Goal: Task Accomplishment & Management: Complete application form

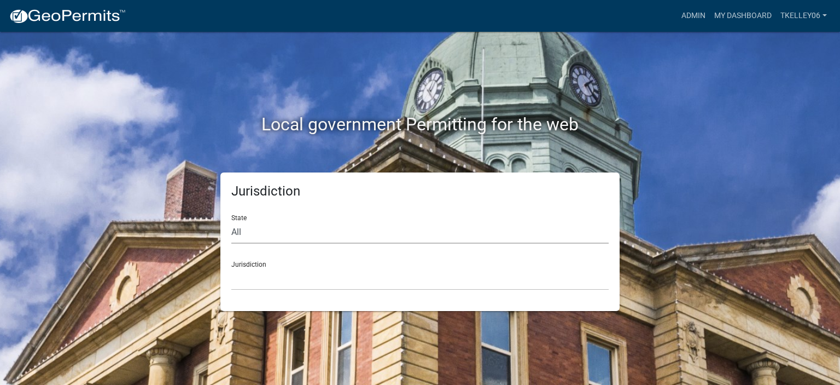
click at [247, 231] on select "All Colorado Georgia Indiana Iowa Kansas Minnesota Ohio South Carolina Wisconsin" at bounding box center [419, 232] width 377 height 22
drag, startPoint x: 247, startPoint y: 231, endPoint x: 242, endPoint y: 144, distance: 87.1
click at [242, 144] on div "Local government Permitting for the web" at bounding box center [420, 102] width 624 height 140
click at [245, 240] on select "All Colorado Georgia Indiana Iowa Kansas Minnesota Ohio South Carolina Wisconsin" at bounding box center [419, 232] width 377 height 22
select select "[US_STATE]"
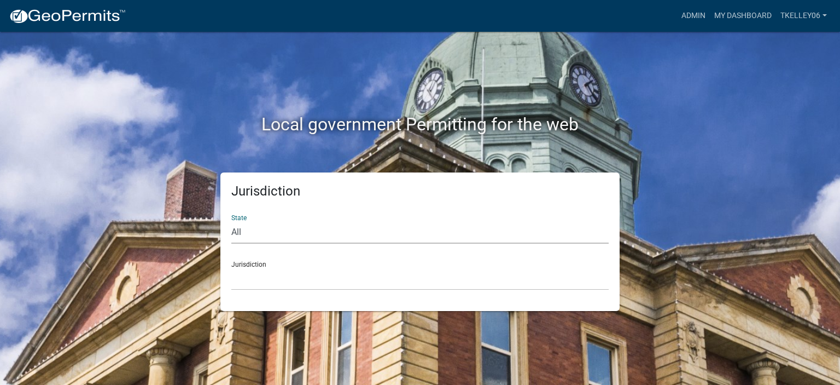
click at [231, 221] on select "All Colorado Georgia Indiana Iowa Kansas Minnesota Ohio South Carolina Wisconsin" at bounding box center [419, 232] width 377 height 22
click at [265, 280] on select "Boone County, Iowa Butler County, Iowa Cerro Gordo County, Iowa City of Harlan,…" at bounding box center [419, 279] width 377 height 22
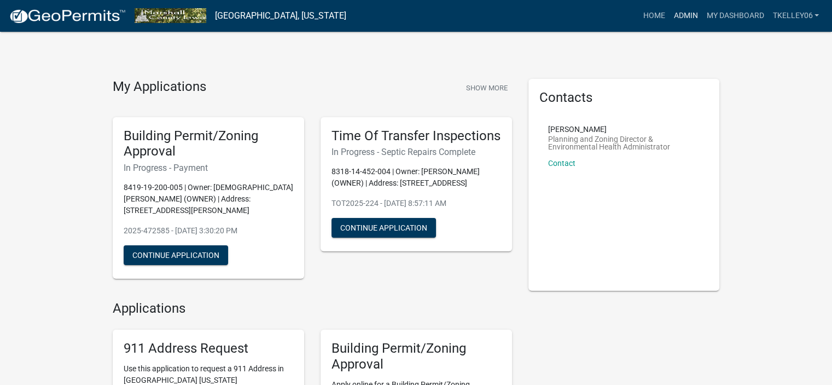
click at [690, 16] on link "Admin" at bounding box center [685, 15] width 33 height 21
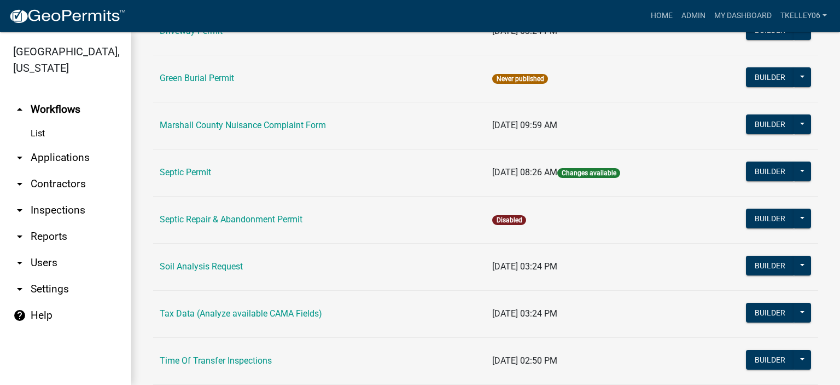
scroll to position [287, 0]
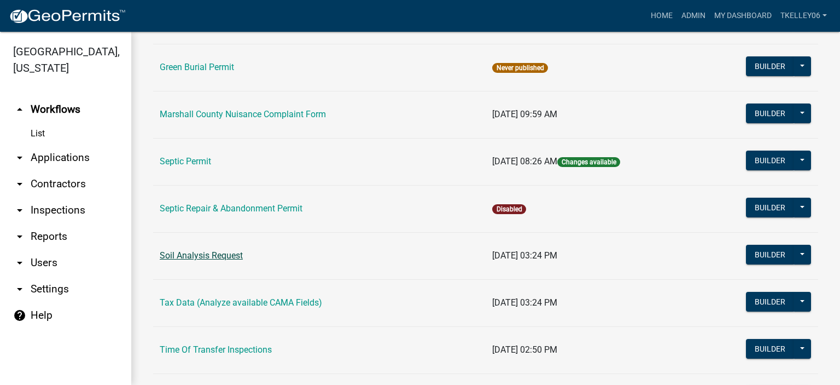
click at [236, 255] on link "Soil Analysis Request" at bounding box center [201, 255] width 83 height 10
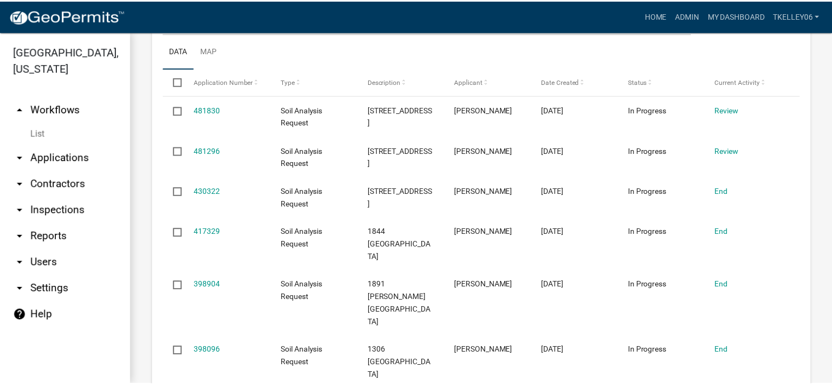
scroll to position [293, 0]
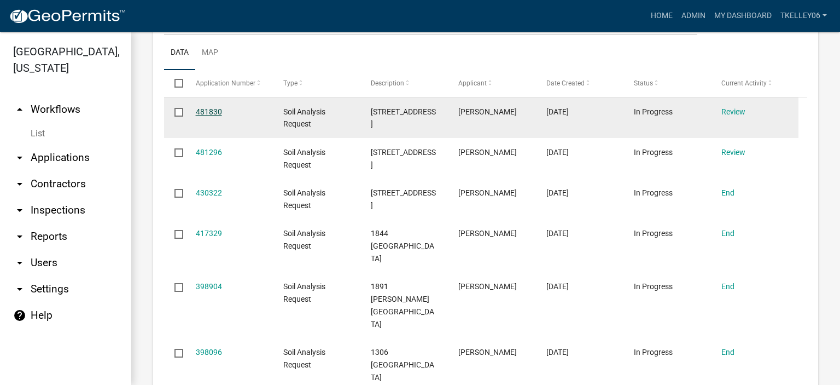
click at [200, 109] on link "481830" at bounding box center [209, 111] width 26 height 9
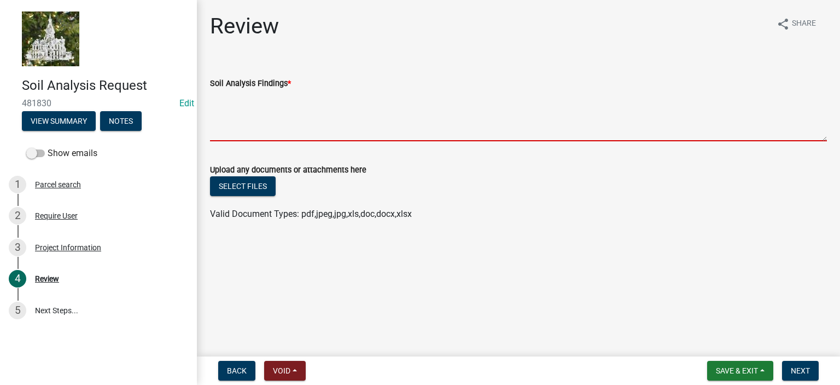
click at [235, 100] on textarea "Soil Analysis Findings *" at bounding box center [518, 115] width 617 height 51
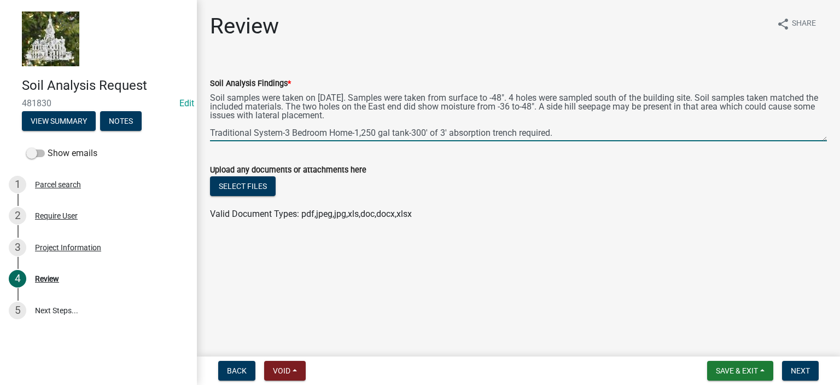
click at [405, 121] on textarea "Soil samples were taken on 9/22/2025. Samples were taken from surface to -48". …" at bounding box center [518, 115] width 617 height 51
click at [399, 117] on textarea "Soil samples were taken on 9/22/2025. Samples were taken from surface to -48". …" at bounding box center [518, 115] width 617 height 51
type textarea "Soil samples were taken on 9/22/2025. Samples were taken from surface to -48". …"
click at [760, 374] on button "Save & Exit" at bounding box center [740, 371] width 66 height 20
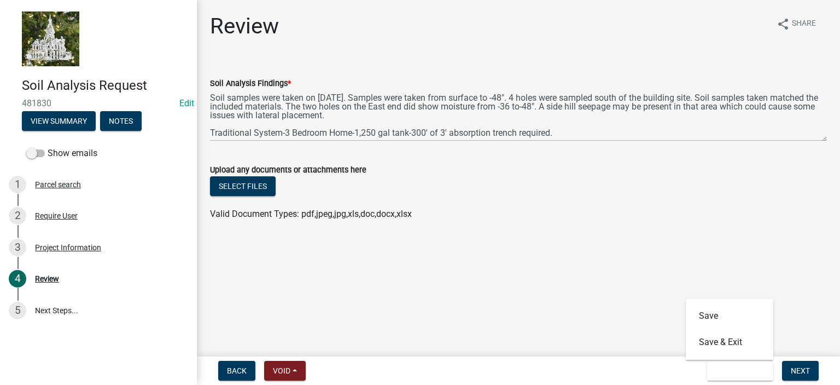
click at [633, 266] on main "Review share Share Soil Analysis Findings * Soil samples were taken on 9/22/202…" at bounding box center [518, 176] width 643 height 352
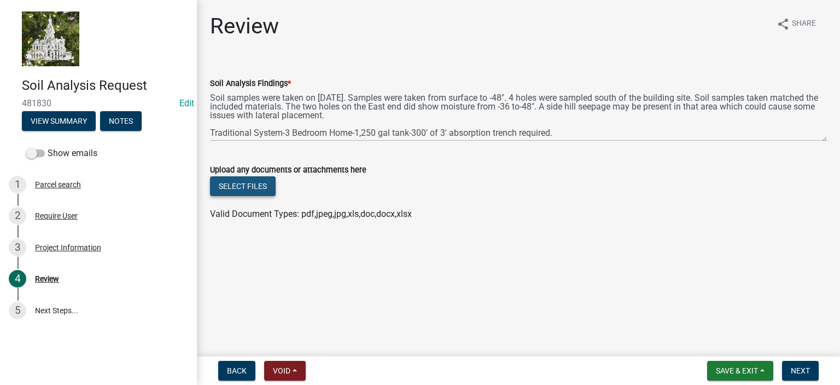
click at [257, 186] on button "Select files" at bounding box center [243, 186] width 66 height 20
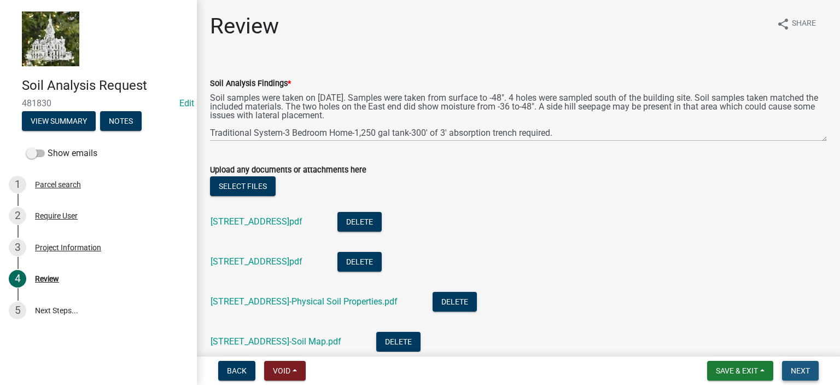
click at [806, 371] on span "Next" at bounding box center [800, 370] width 19 height 9
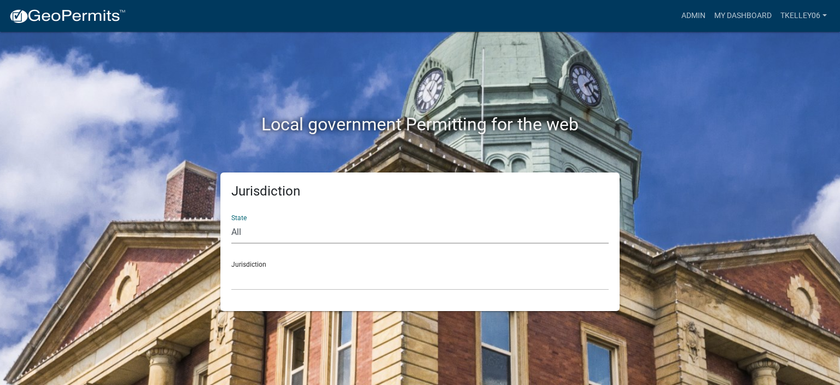
click at [252, 238] on select "All Colorado Georgia Indiana Iowa Kansas Minnesota Ohio South Carolina Wisconsin" at bounding box center [419, 232] width 377 height 22
drag, startPoint x: 252, startPoint y: 238, endPoint x: 245, endPoint y: 142, distance: 96.5
drag, startPoint x: 245, startPoint y: 142, endPoint x: 207, endPoint y: 278, distance: 141.4
click at [207, 278] on div "Jurisdiction State All Colorado Georgia Indiana Iowa Kansas Minnesota Ohio Sout…" at bounding box center [420, 241] width 624 height 138
click at [280, 288] on select "Custer County, Colorado Carroll County, Georgia Cook County, Georgia Crawford C…" at bounding box center [419, 279] width 377 height 22
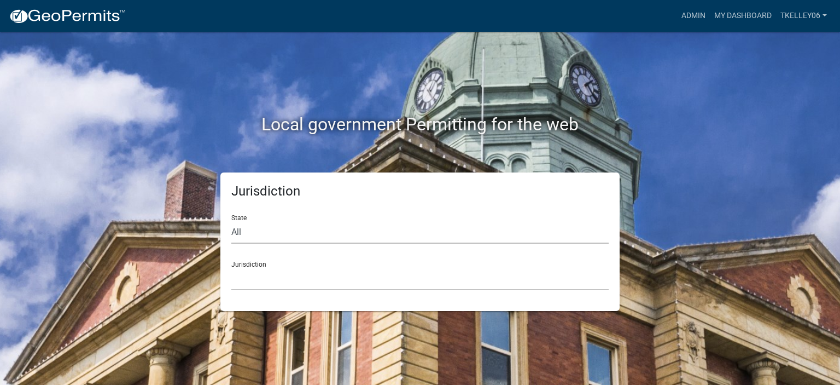
click at [313, 231] on select "All Colorado Georgia Indiana Iowa Kansas Minnesota Ohio South Carolina Wisconsin" at bounding box center [419, 232] width 377 height 22
drag, startPoint x: 313, startPoint y: 231, endPoint x: 251, endPoint y: 143, distance: 107.8
click at [251, 143] on div "Local government Permitting for the web" at bounding box center [420, 102] width 624 height 140
click at [272, 278] on select "Custer County, Colorado Carroll County, Georgia Cook County, Georgia Crawford C…" at bounding box center [419, 279] width 377 height 22
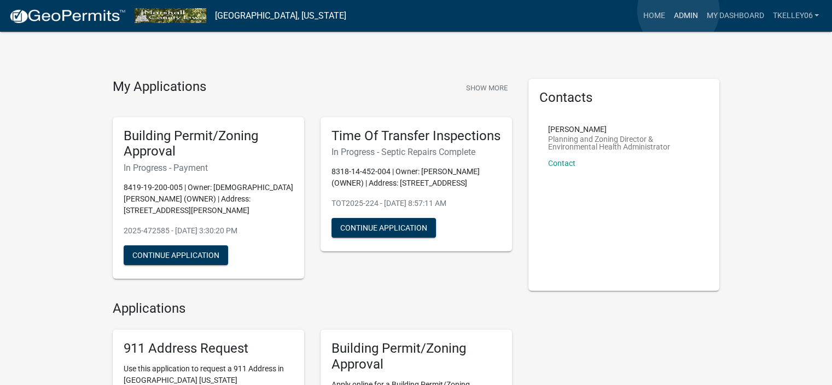
click at [678, 9] on link "Admin" at bounding box center [685, 15] width 33 height 21
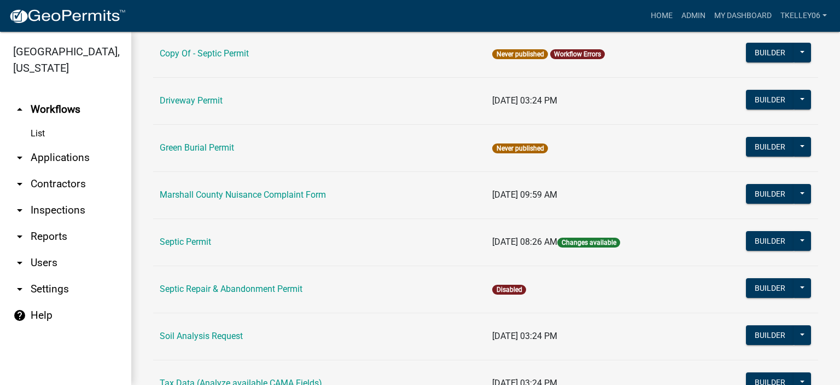
scroll to position [208, 0]
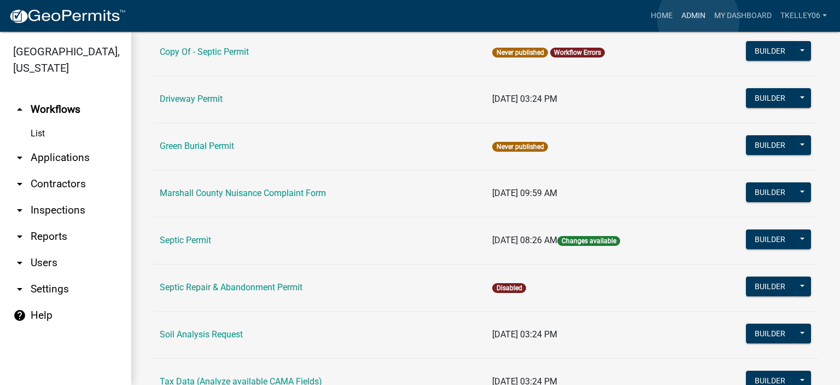
click at [699, 20] on link "Admin" at bounding box center [693, 15] width 33 height 21
click at [657, 18] on link "Home" at bounding box center [662, 15] width 31 height 21
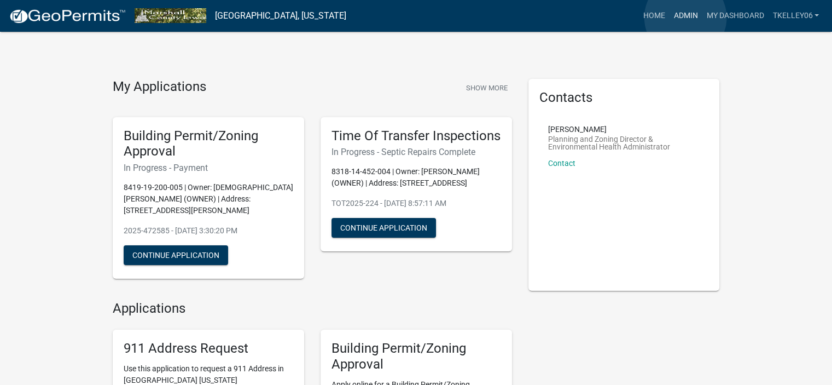
click at [685, 18] on link "Admin" at bounding box center [685, 15] width 33 height 21
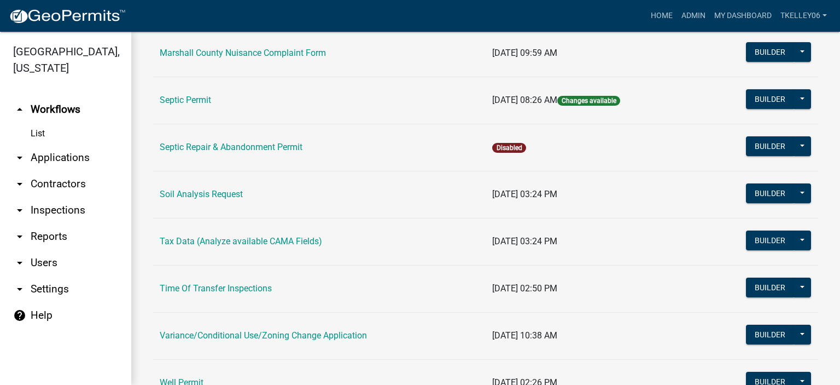
scroll to position [398, 0]
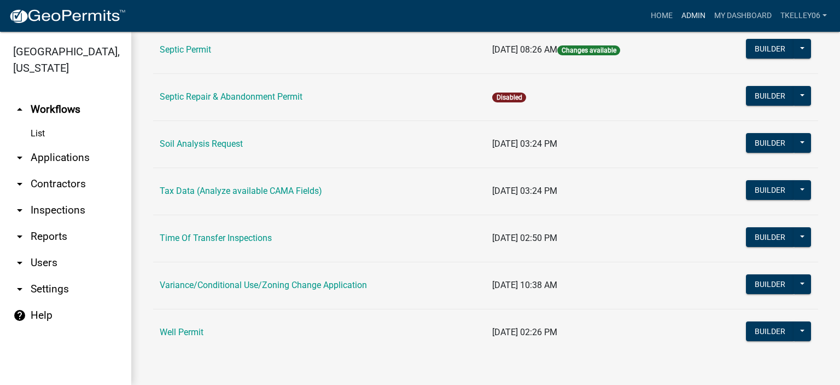
click at [691, 14] on link "Admin" at bounding box center [693, 15] width 33 height 21
click at [201, 50] on link "Septic Permit" at bounding box center [185, 49] width 51 height 10
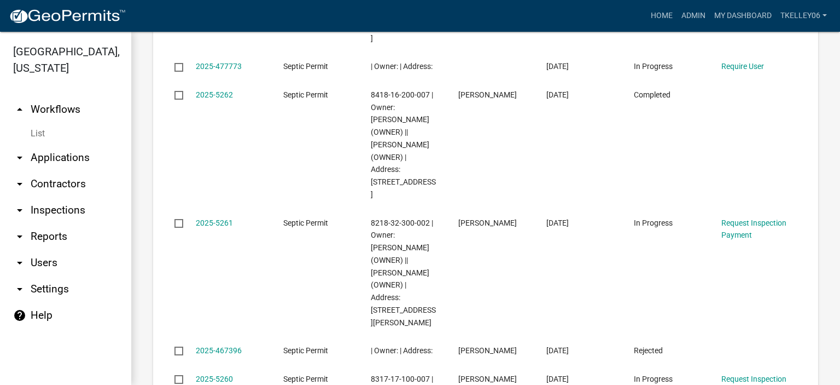
scroll to position [972, 0]
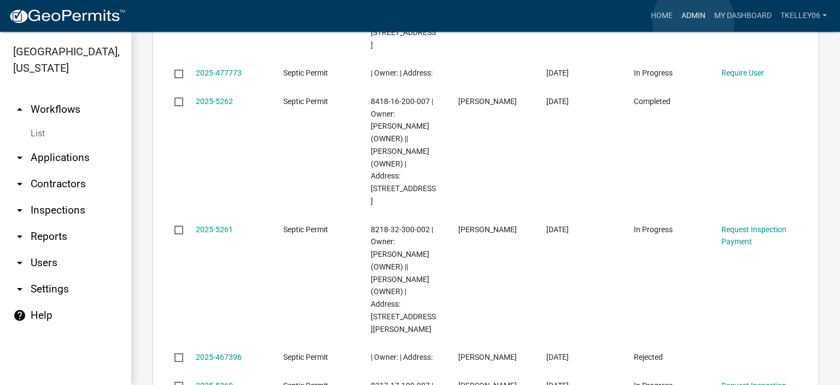
click at [694, 21] on link "Admin" at bounding box center [693, 15] width 33 height 21
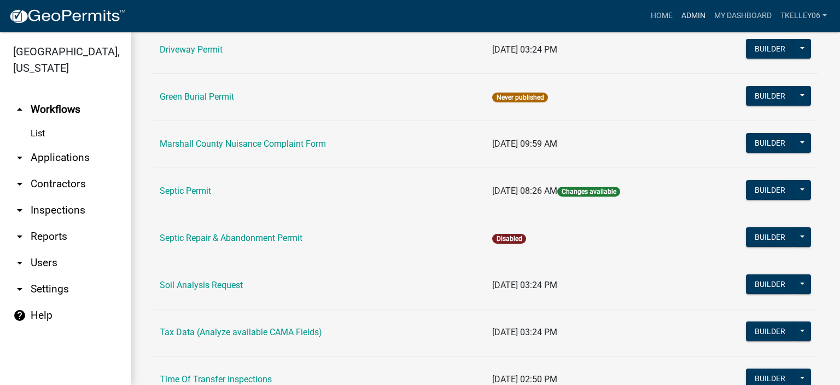
scroll to position [265, 0]
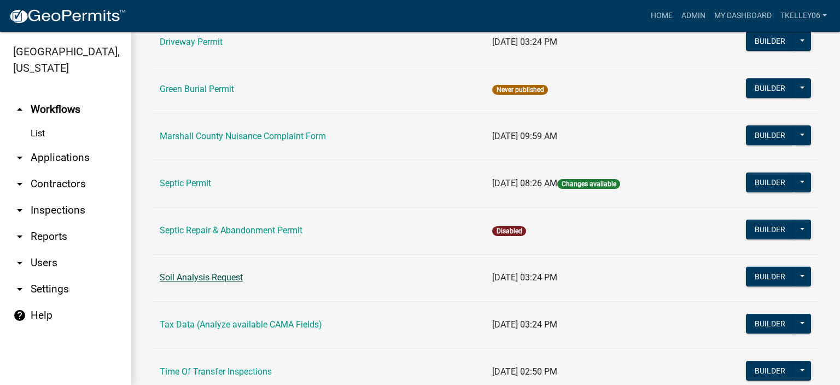
click at [230, 275] on link "Soil Analysis Request" at bounding box center [201, 277] width 83 height 10
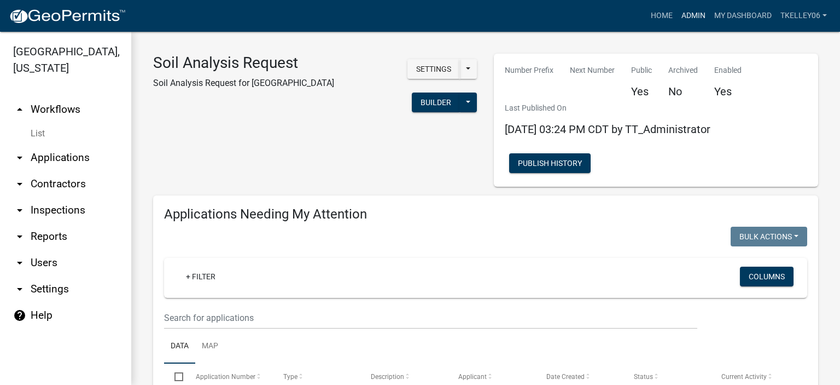
click at [687, 16] on link "Admin" at bounding box center [693, 15] width 33 height 21
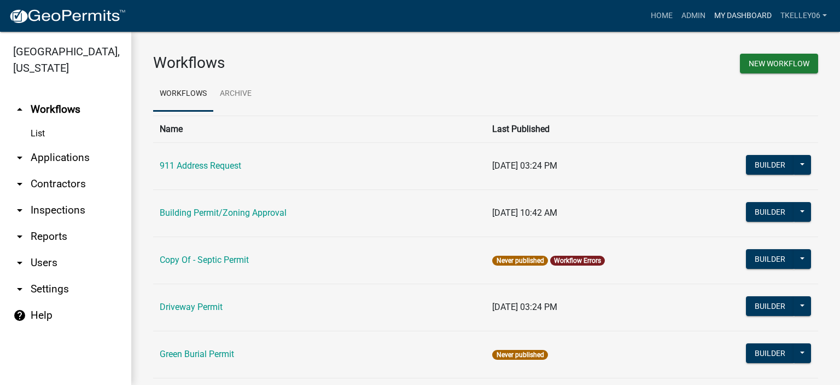
click at [736, 20] on link "My Dashboard" at bounding box center [743, 15] width 66 height 21
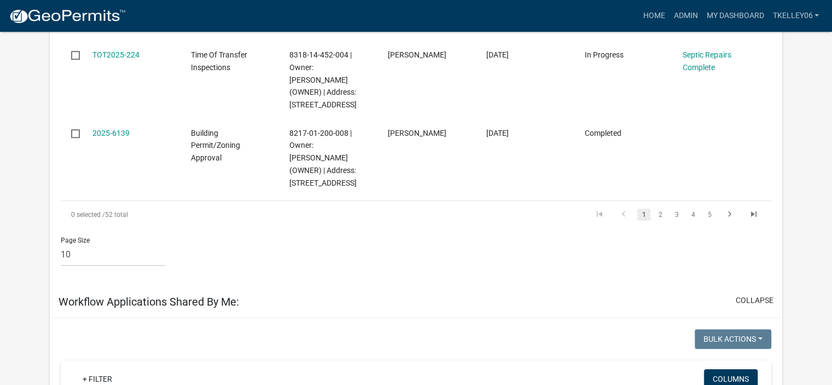
scroll to position [733, 0]
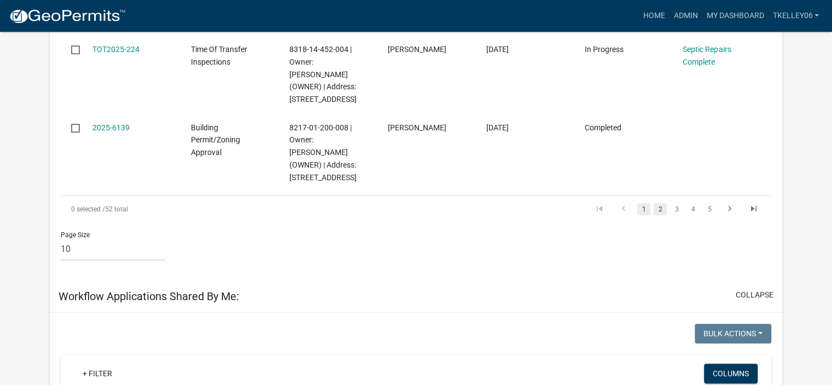
click at [659, 203] on link "2" at bounding box center [660, 209] width 13 height 12
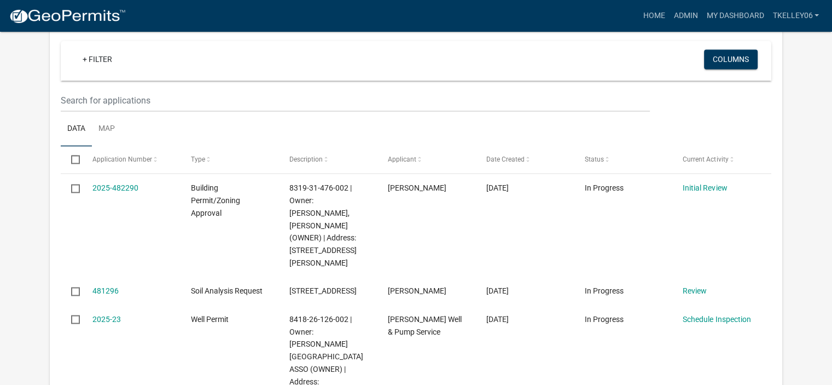
scroll to position [1917, 0]
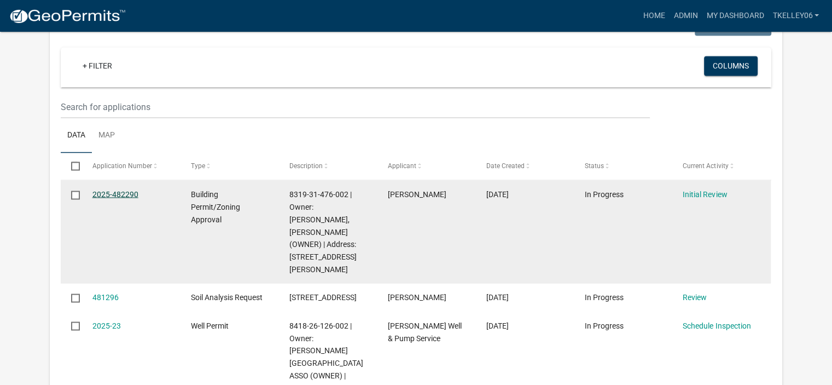
click at [122, 189] on link "2025-482290" at bounding box center [115, 193] width 46 height 9
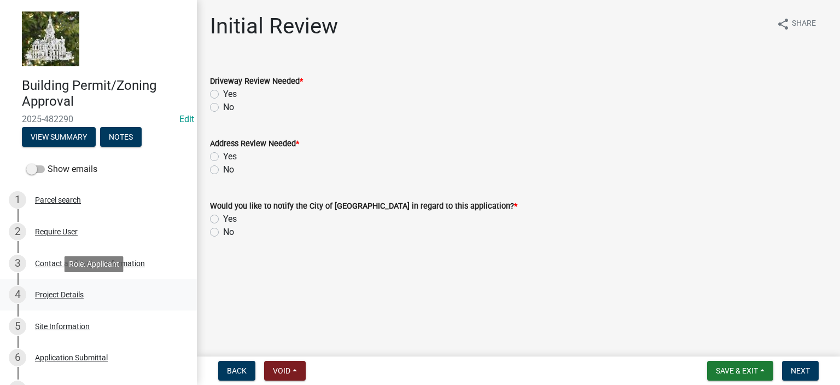
click at [72, 294] on div "Project Details" at bounding box center [59, 295] width 49 height 8
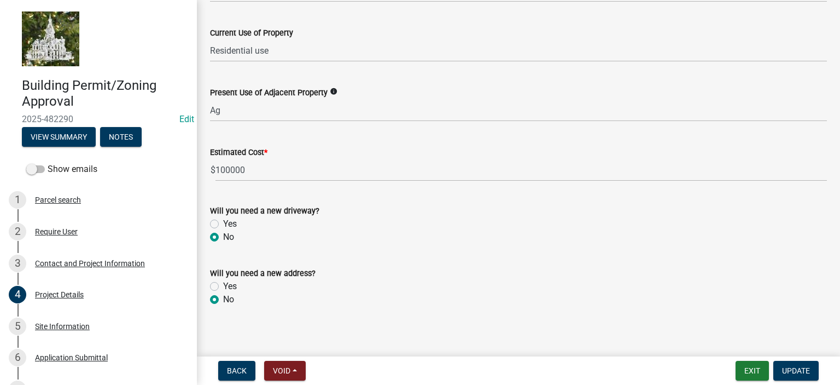
scroll to position [425, 0]
click at [70, 329] on div "Site Information" at bounding box center [62, 326] width 55 height 8
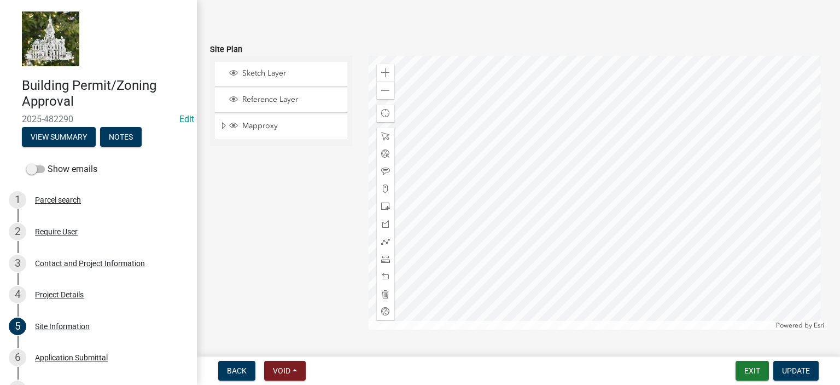
scroll to position [101, 0]
click at [385, 94] on span at bounding box center [385, 92] width 9 height 9
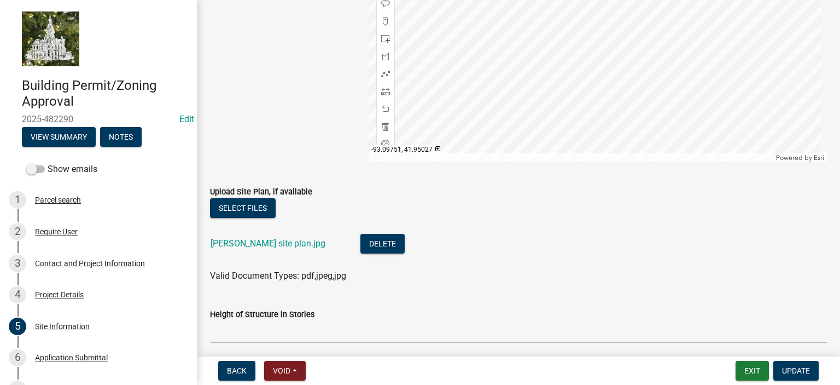
scroll to position [271, 0]
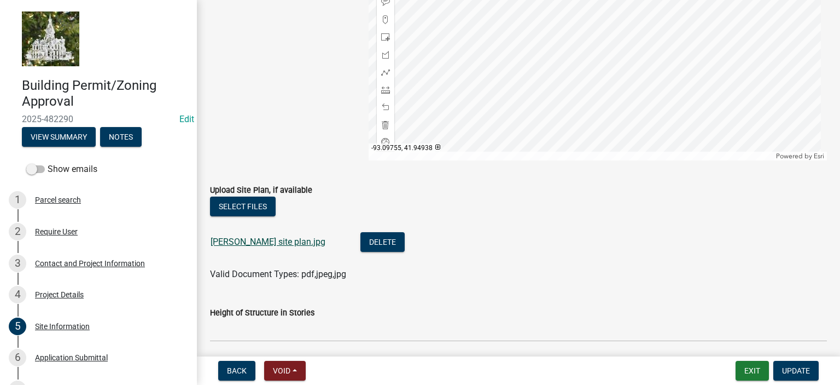
click at [267, 240] on link "Sharon Stevens site plan.jpg" at bounding box center [268, 241] width 115 height 10
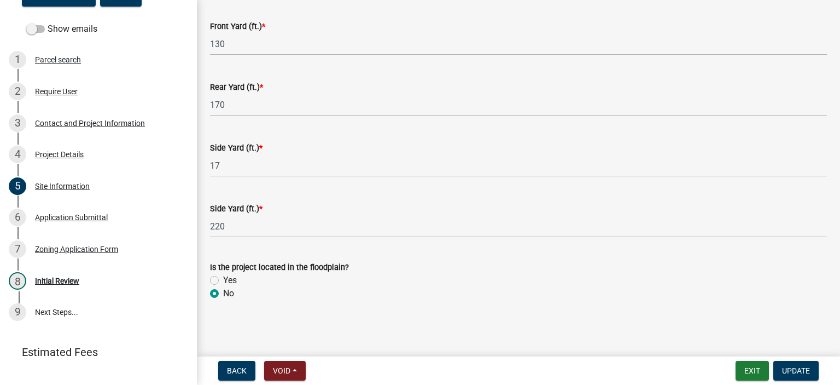
scroll to position [160, 0]
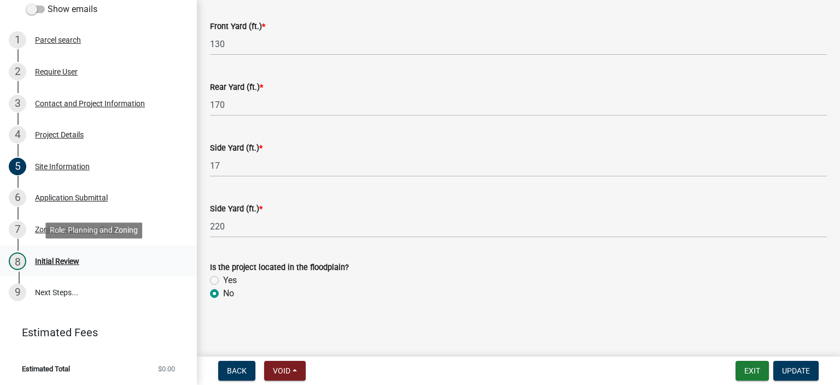
click at [63, 253] on div "8 Initial Review" at bounding box center [94, 261] width 171 height 18
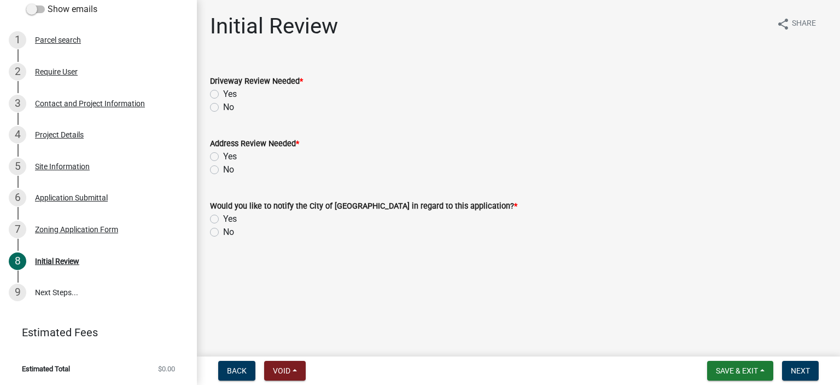
click at [223, 111] on label "No" at bounding box center [228, 107] width 11 height 13
click at [223, 108] on input "No" at bounding box center [226, 104] width 7 height 7
radio input "true"
click at [223, 168] on label "No" at bounding box center [228, 169] width 11 height 13
click at [223, 168] on input "No" at bounding box center [226, 166] width 7 height 7
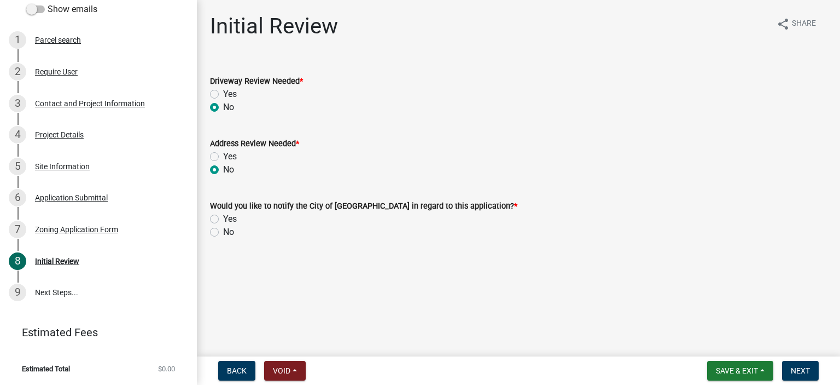
radio input "true"
click at [223, 234] on label "No" at bounding box center [228, 231] width 11 height 13
click at [223, 233] on input "No" at bounding box center [226, 228] width 7 height 7
radio input "true"
click at [808, 366] on span "Next" at bounding box center [800, 370] width 19 height 9
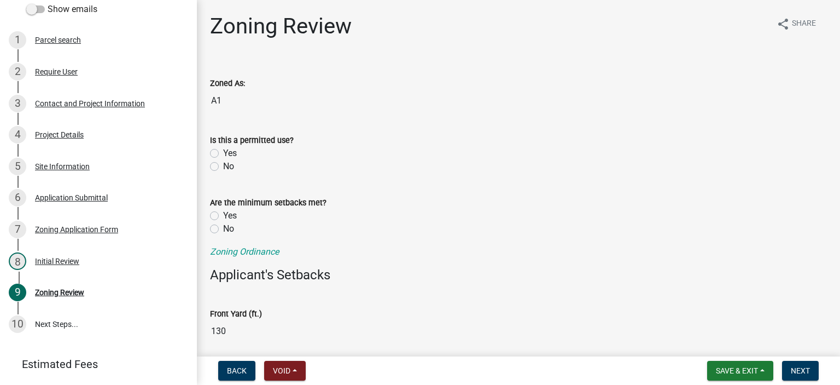
click at [223, 154] on label "Yes" at bounding box center [230, 153] width 14 height 13
click at [223, 154] on input "Yes" at bounding box center [226, 150] width 7 height 7
radio input "true"
click at [223, 212] on label "Yes" at bounding box center [230, 215] width 14 height 13
click at [223, 212] on input "Yes" at bounding box center [226, 212] width 7 height 7
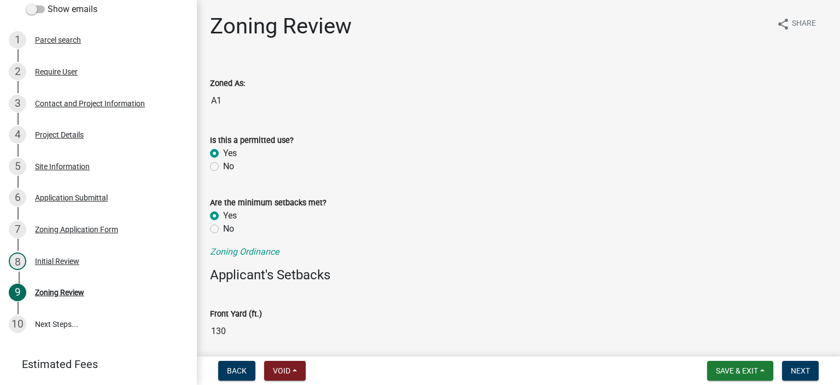
radio input "true"
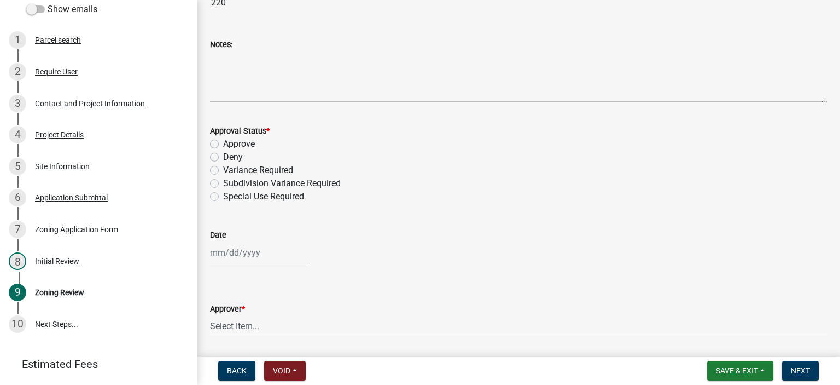
scroll to position [510, 0]
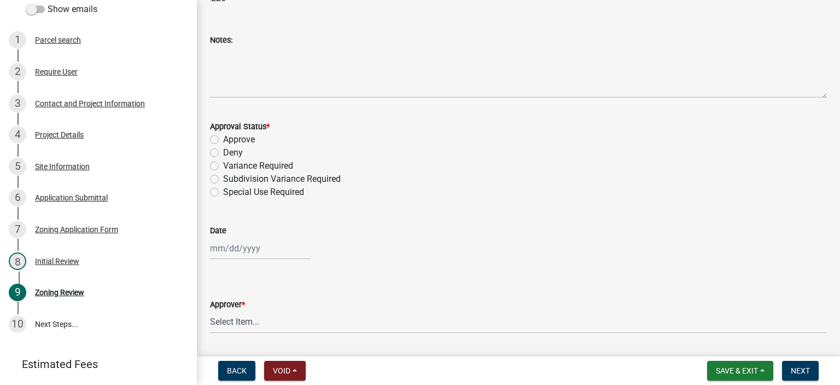
click at [223, 137] on label "Approve" at bounding box center [239, 139] width 32 height 13
click at [223, 137] on input "Approve" at bounding box center [226, 136] width 7 height 7
radio input "true"
click at [221, 242] on div at bounding box center [260, 248] width 100 height 22
select select "9"
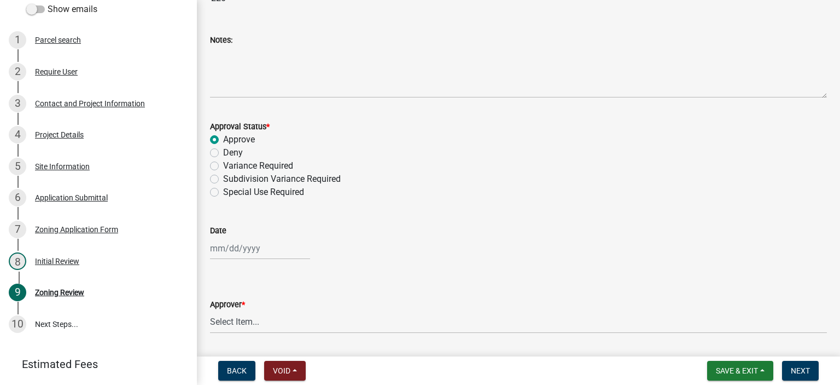
select select "2025"
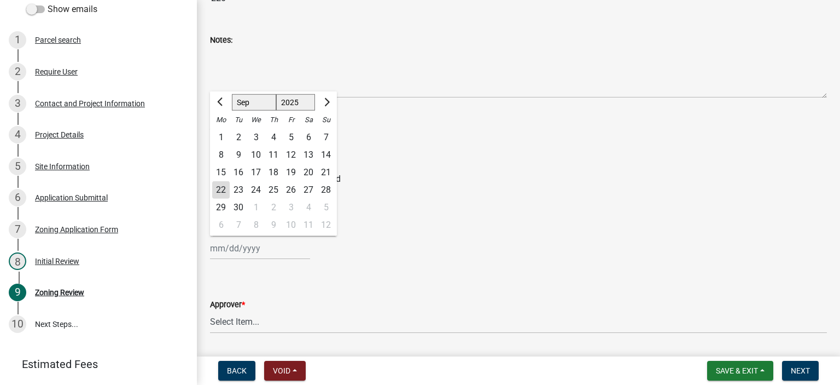
click at [220, 187] on div "22" at bounding box center [221, 190] width 18 height 18
type input "[DATE]"
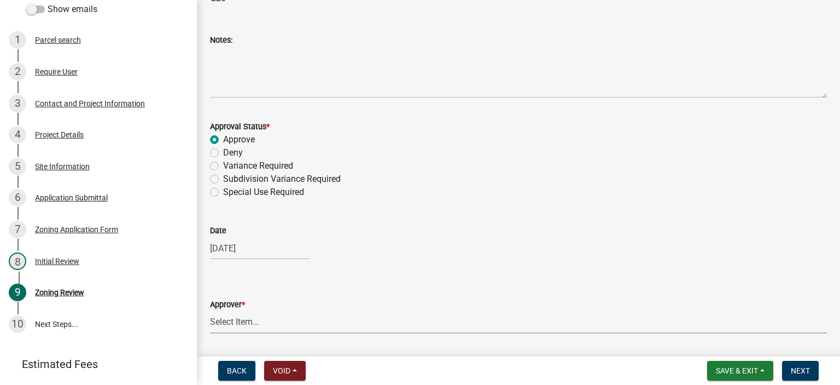
click at [233, 322] on select "Select Item... Tyler Kelley Taveis Stevens Todd Apfel" at bounding box center [518, 322] width 617 height 22
click at [210, 311] on select "Select Item... Tyler Kelley Taveis Stevens Todd Apfel" at bounding box center [518, 322] width 617 height 22
select select "61a96a0a-9003-40ca-83a4-3b4bdf05623d"
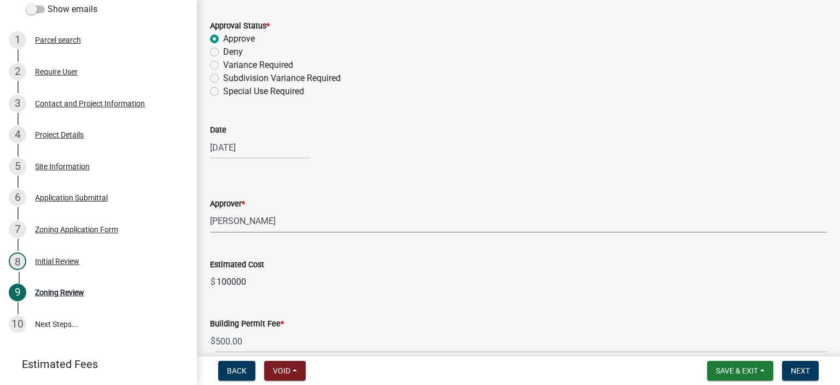
scroll to position [662, 0]
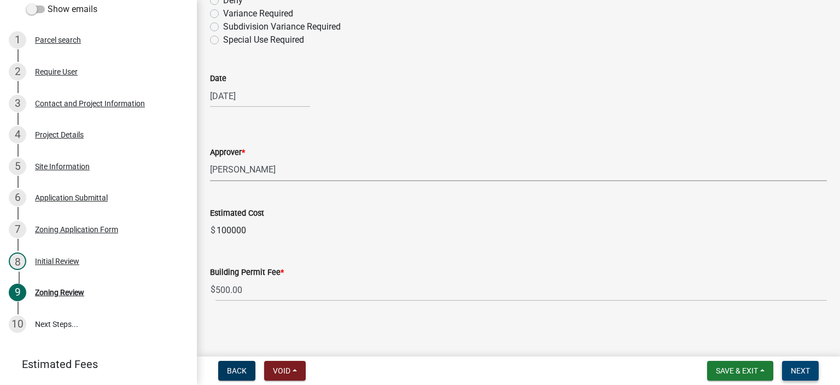
click at [790, 367] on button "Next" at bounding box center [800, 371] width 37 height 20
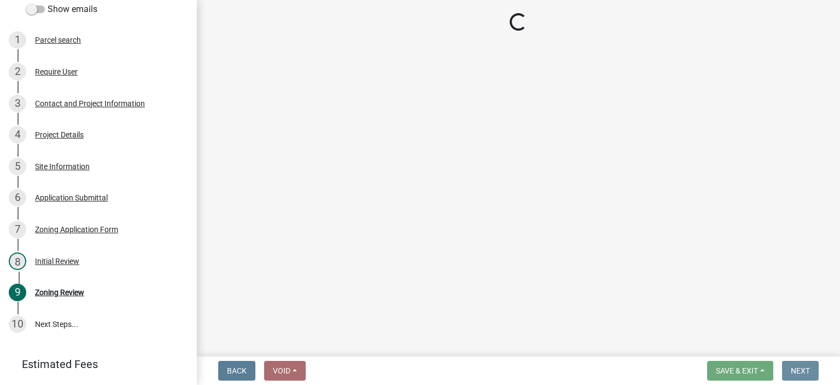
scroll to position [0, 0]
select select "3: 3"
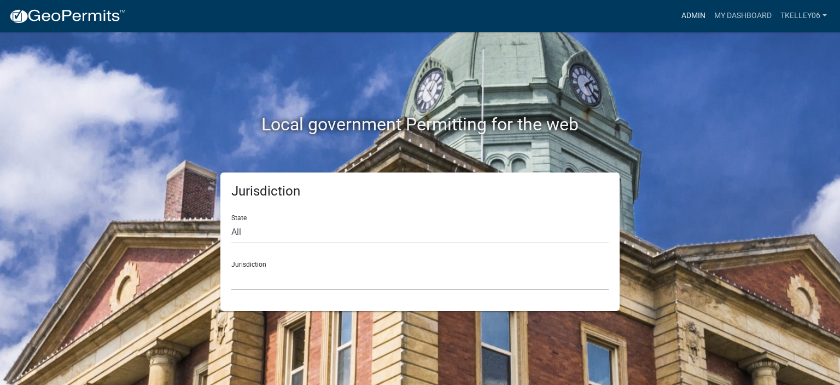
click at [692, 16] on link "Admin" at bounding box center [693, 15] width 33 height 21
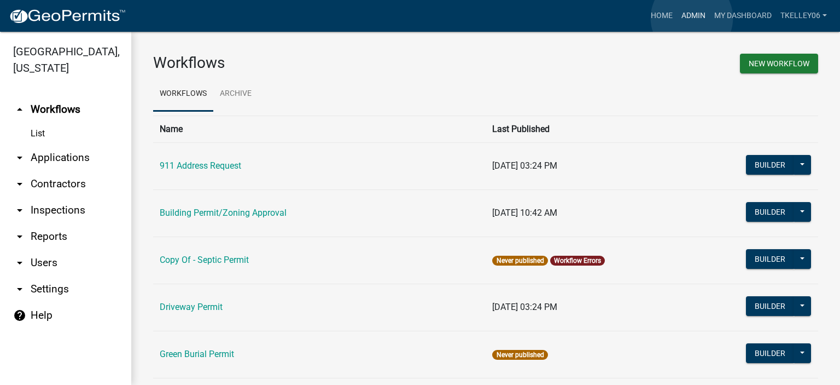
drag, startPoint x: 692, startPoint y: 18, endPoint x: 685, endPoint y: 20, distance: 6.9
click at [692, 19] on link "Admin" at bounding box center [693, 15] width 33 height 21
click at [724, 15] on link "My Dashboard" at bounding box center [743, 15] width 66 height 21
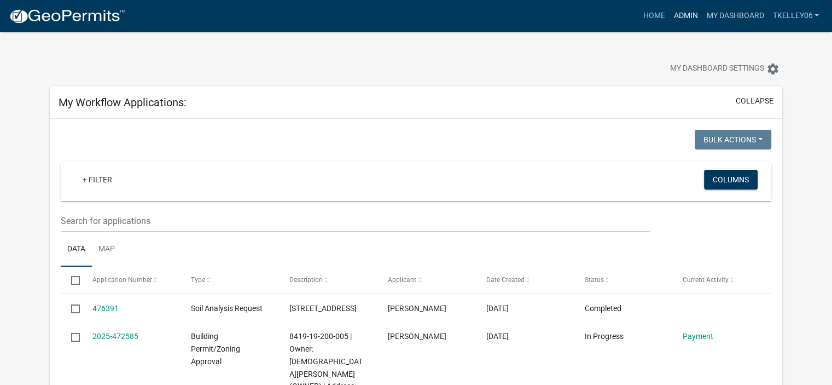
click at [681, 13] on link "Admin" at bounding box center [685, 15] width 33 height 21
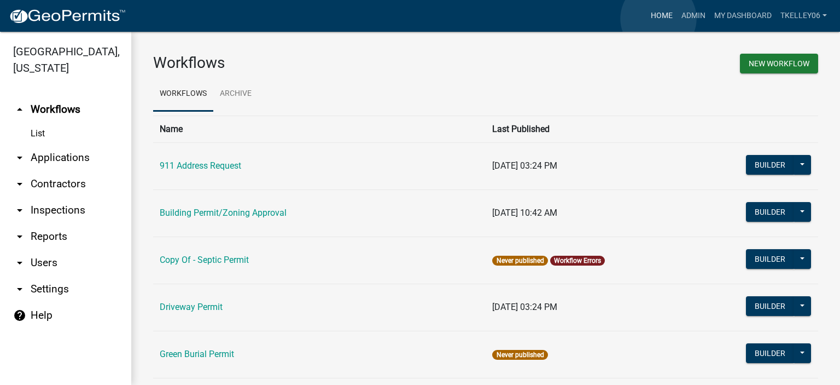
click at [659, 19] on link "Home" at bounding box center [662, 15] width 31 height 21
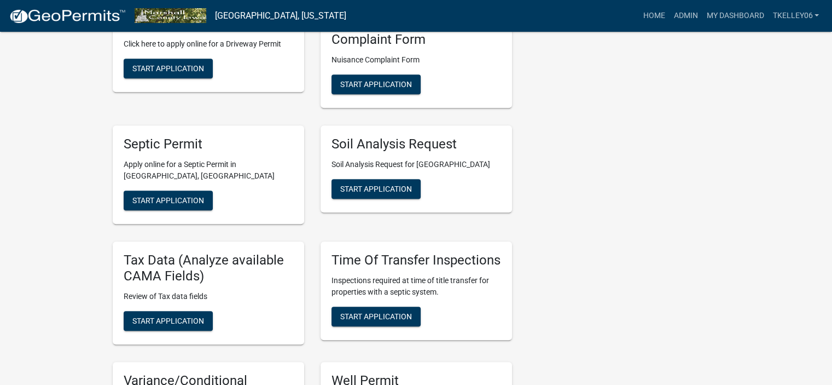
scroll to position [488, 0]
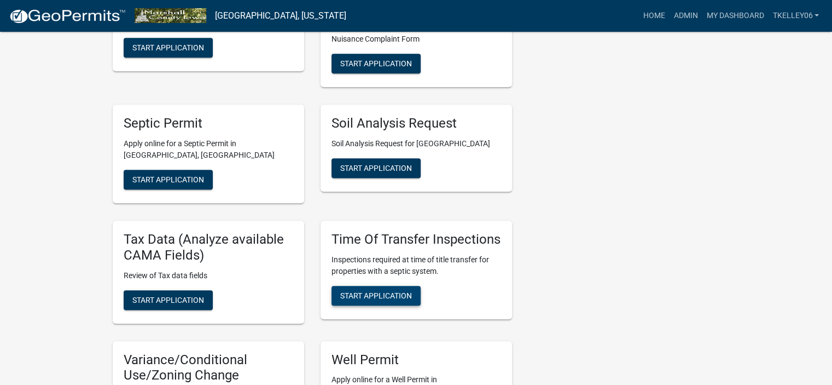
click at [365, 291] on span "Start Application" at bounding box center [376, 295] width 72 height 9
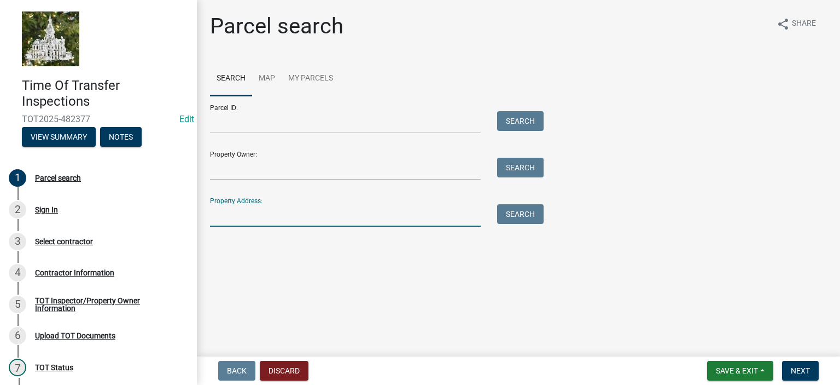
click at [295, 220] on input "Property Address:" at bounding box center [345, 215] width 271 height 22
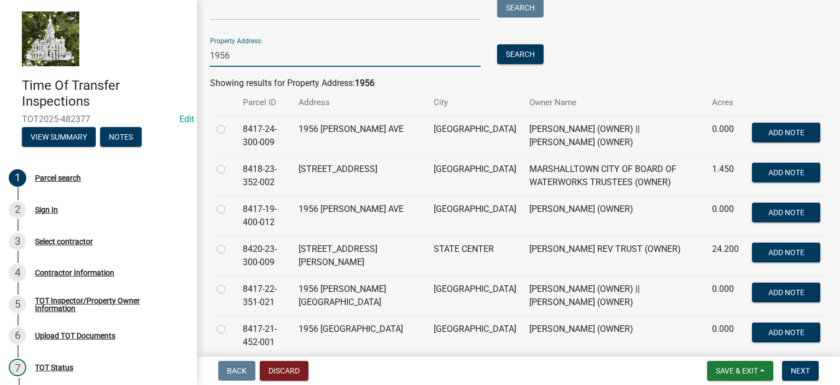
scroll to position [164, 0]
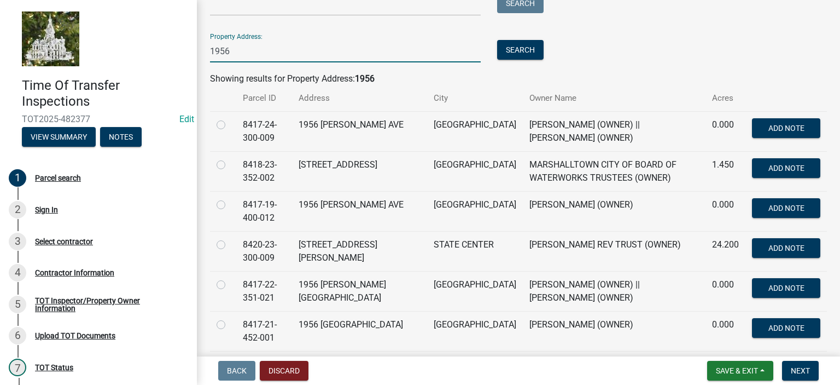
type input "1956"
click at [230, 198] on label at bounding box center [230, 198] width 0 height 0
click at [230, 202] on input "radio" at bounding box center [233, 201] width 7 height 7
radio input "true"
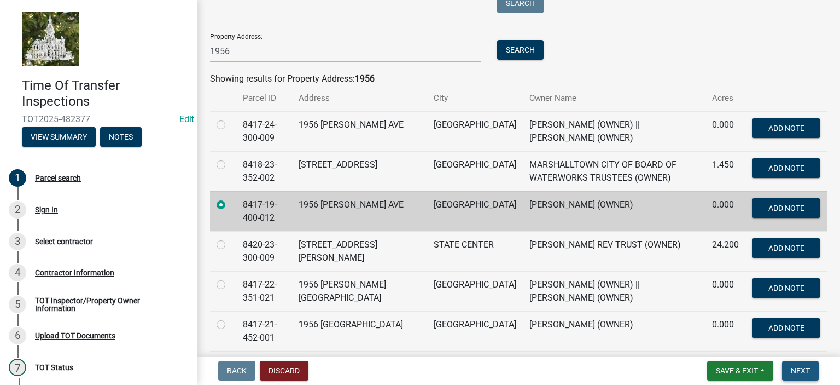
click at [795, 371] on span "Next" at bounding box center [800, 370] width 19 height 9
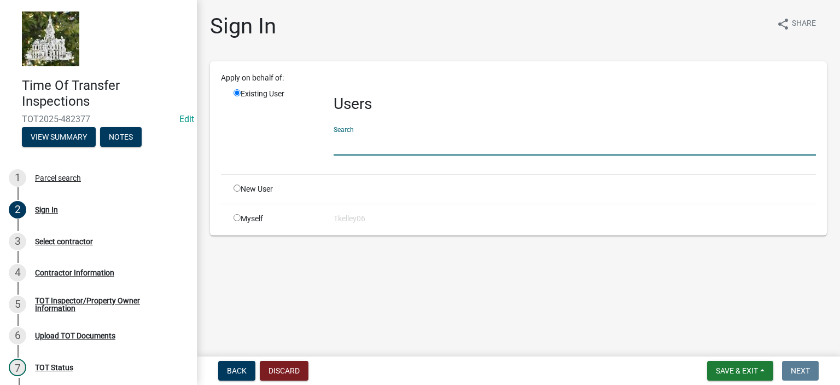
click at [345, 142] on input "text" at bounding box center [575, 144] width 483 height 22
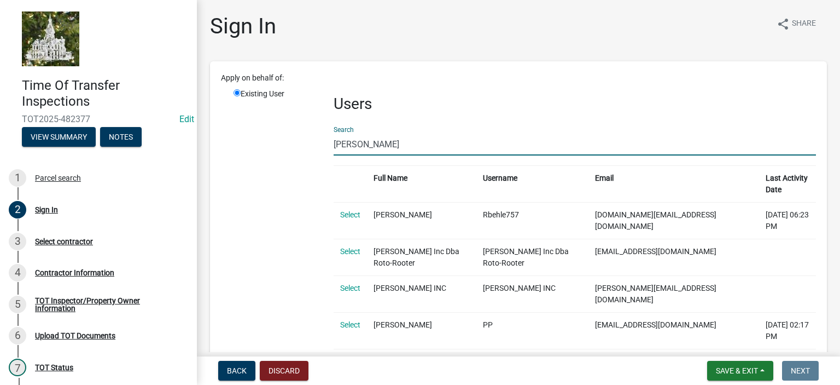
type input "[PERSON_NAME]"
click at [350, 283] on link "Select" at bounding box center [350, 287] width 20 height 9
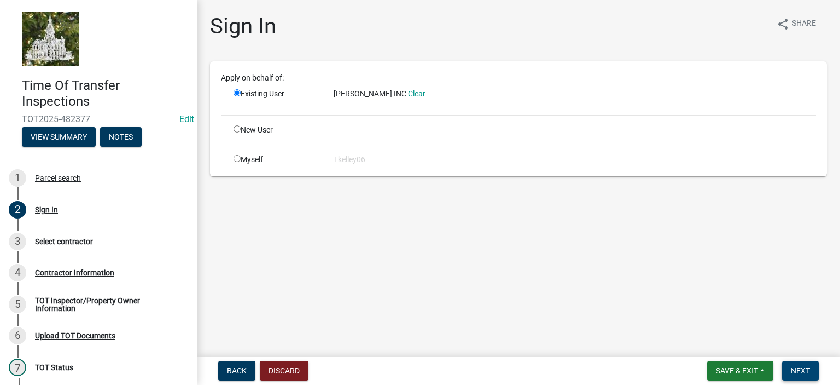
click at [800, 367] on span "Next" at bounding box center [800, 370] width 19 height 9
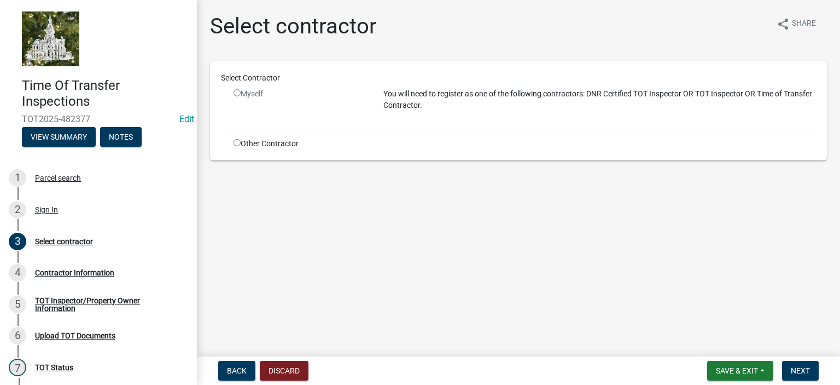
click at [237, 144] on input "radio" at bounding box center [237, 142] width 7 height 7
radio input "true"
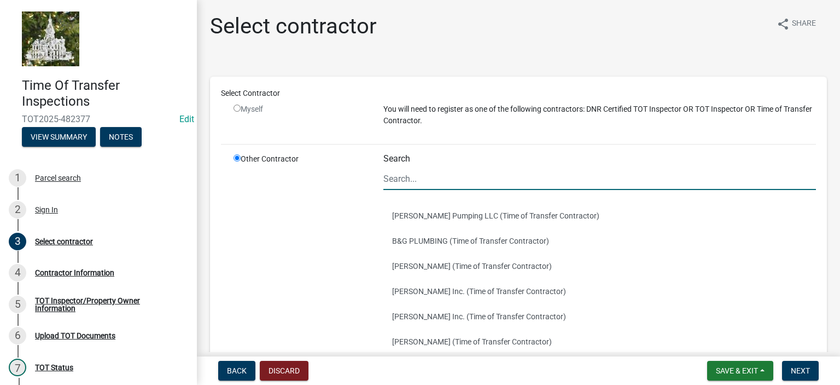
click at [477, 181] on input "Search" at bounding box center [600, 178] width 433 height 22
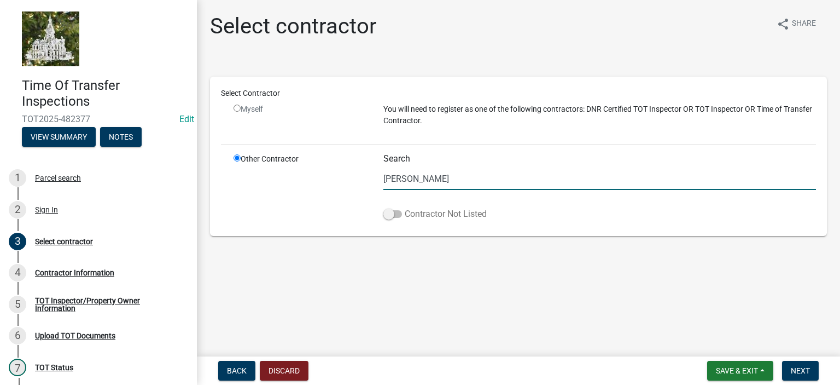
type input "[PERSON_NAME]"
click at [388, 210] on span at bounding box center [393, 214] width 19 height 8
click at [405, 207] on input "Contractor Not Listed" at bounding box center [405, 207] width 0 height 0
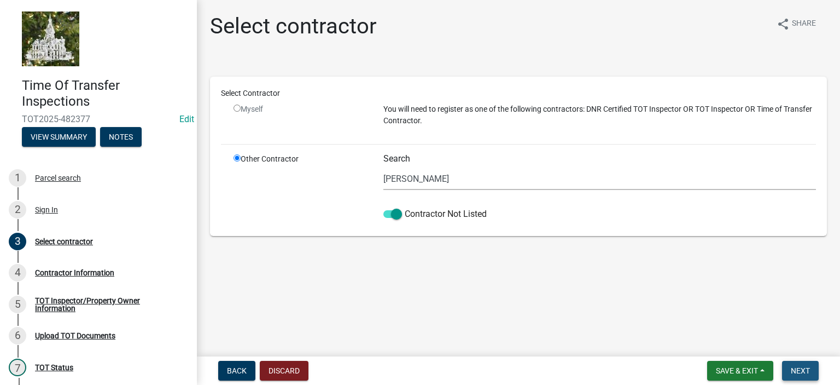
click at [792, 375] on button "Next" at bounding box center [800, 371] width 37 height 20
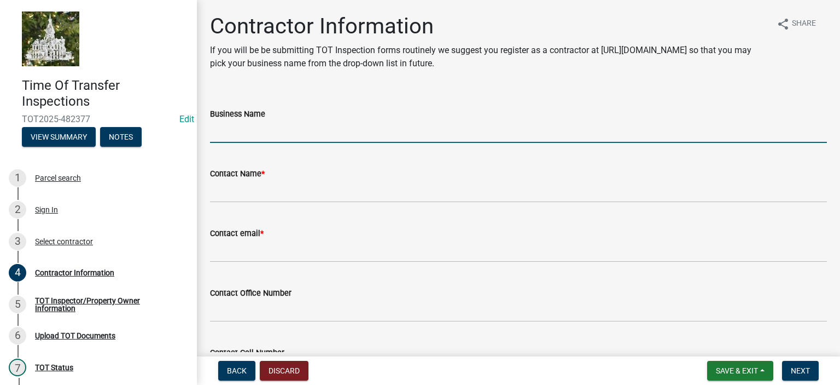
click at [229, 137] on input "Business Name" at bounding box center [518, 131] width 617 height 22
type input "[PERSON_NAME] Inc."
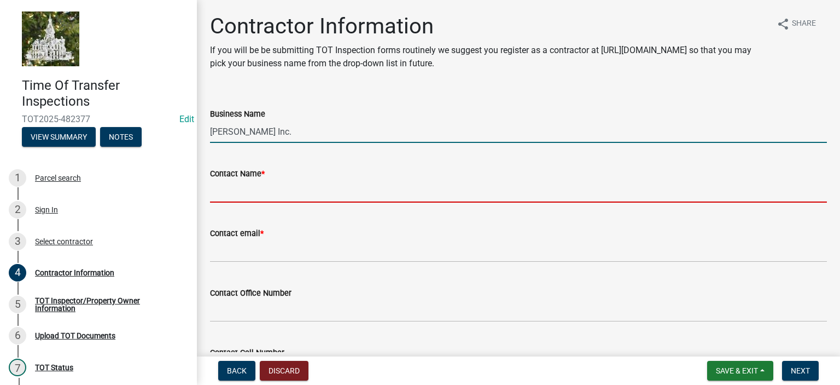
click at [245, 195] on input "Contact Name *" at bounding box center [518, 191] width 617 height 22
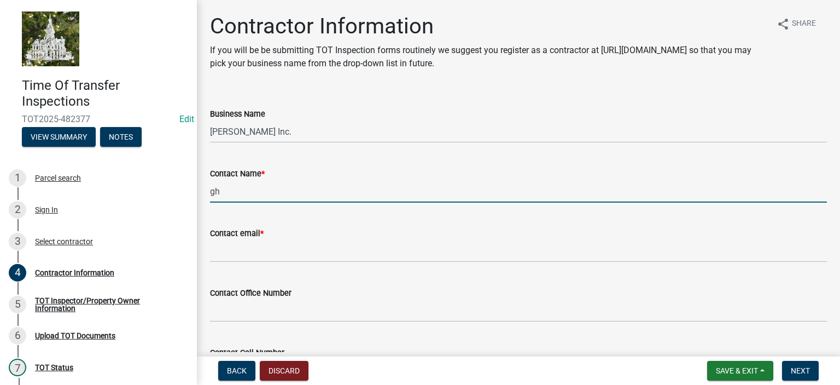
type input "g"
type input "[PERSON_NAME]"
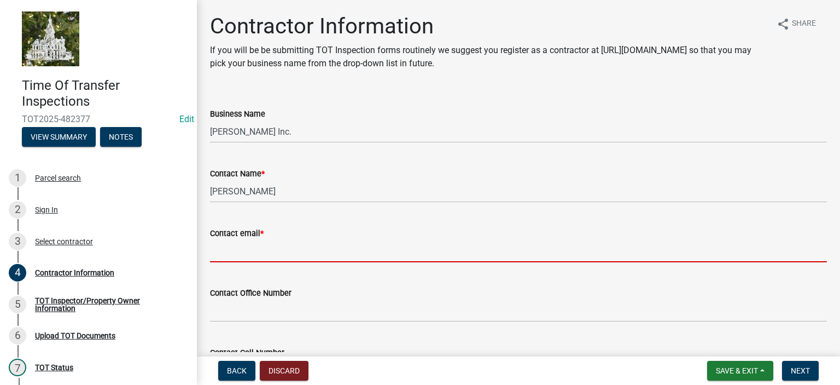
click at [221, 255] on input "Contact email *" at bounding box center [518, 251] width 617 height 22
paste input "[PERSON_NAME][EMAIL_ADDRESS][DOMAIN_NAME]"
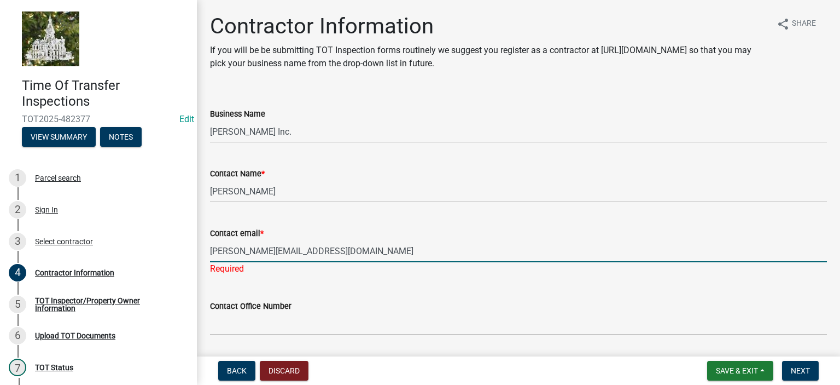
drag, startPoint x: 274, startPoint y: 125, endPoint x: 501, endPoint y: 260, distance: 264.5
click at [501, 260] on input "[PERSON_NAME][EMAIL_ADDRESS][DOMAIN_NAME]" at bounding box center [518, 251] width 617 height 22
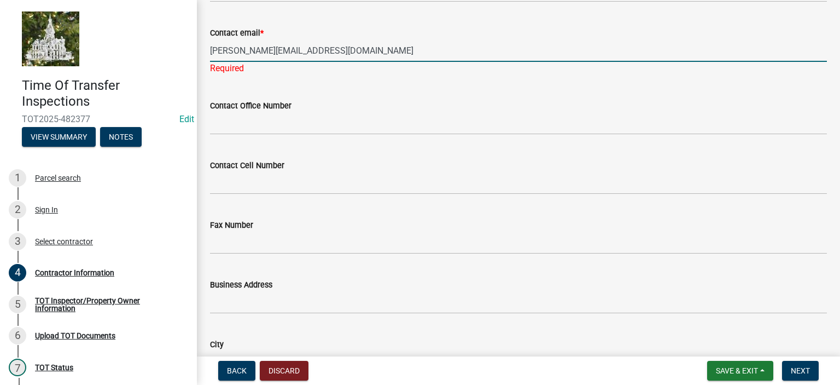
scroll to position [204, 0]
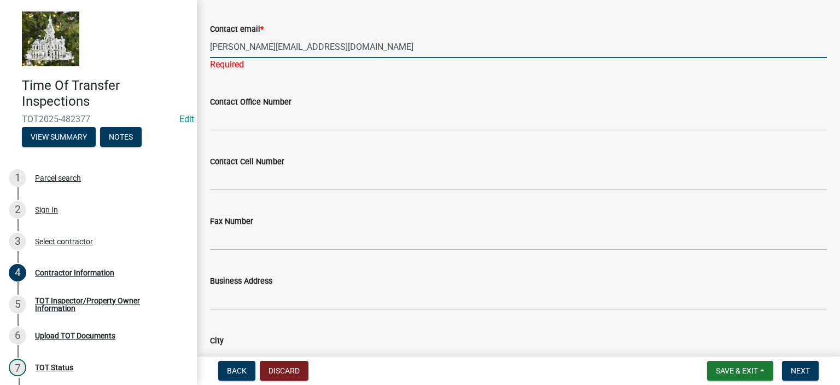
type input "[PERSON_NAME][EMAIL_ADDRESS][DOMAIN_NAME]"
click at [402, 133] on wm-data-entity-input-list "Business Name [PERSON_NAME] Inc. Contact Name * [PERSON_NAME] Contact email * […" at bounding box center [518, 323] width 617 height 870
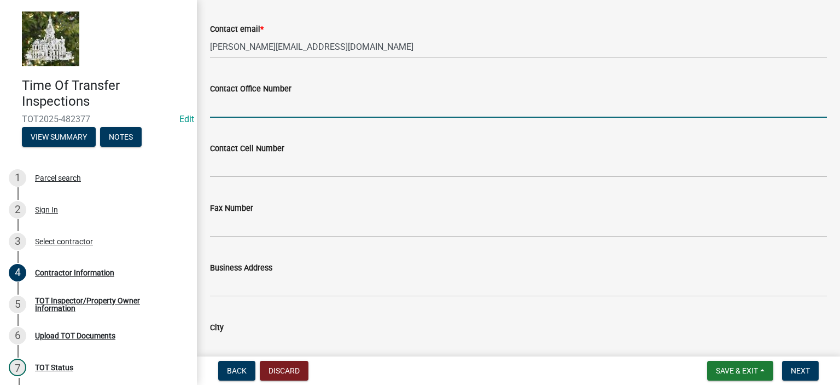
click at [394, 110] on input "Contact Office Number" at bounding box center [518, 106] width 617 height 22
paste input "[PHONE_NUMBER]"
type input "[PHONE_NUMBER]"
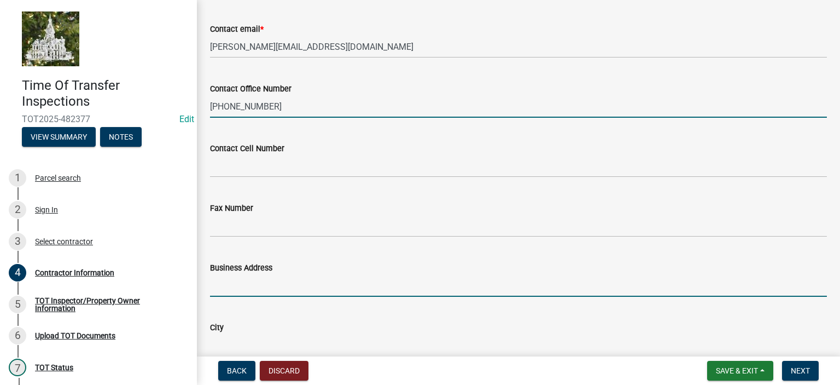
click at [253, 289] on input "Business Address" at bounding box center [518, 285] width 617 height 22
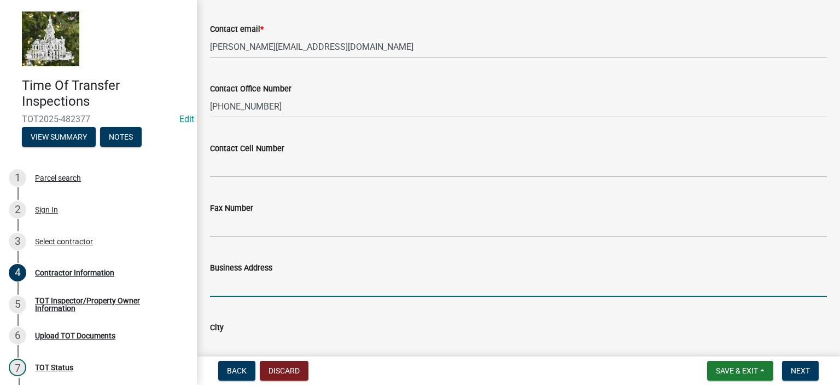
paste input "[STREET_ADDRESS]"
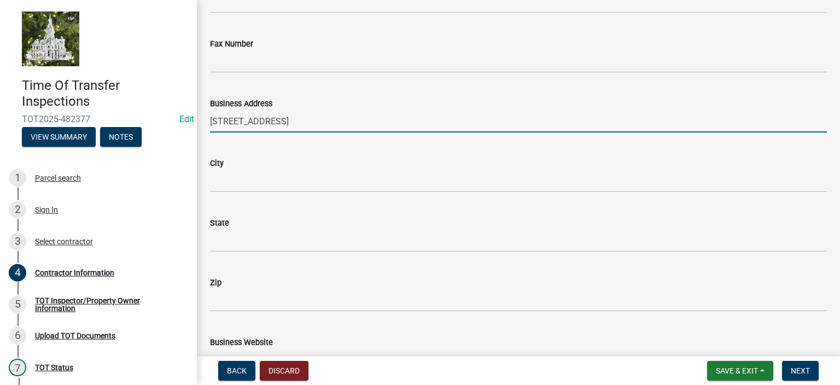
scroll to position [370, 0]
type input "[STREET_ADDRESS]"
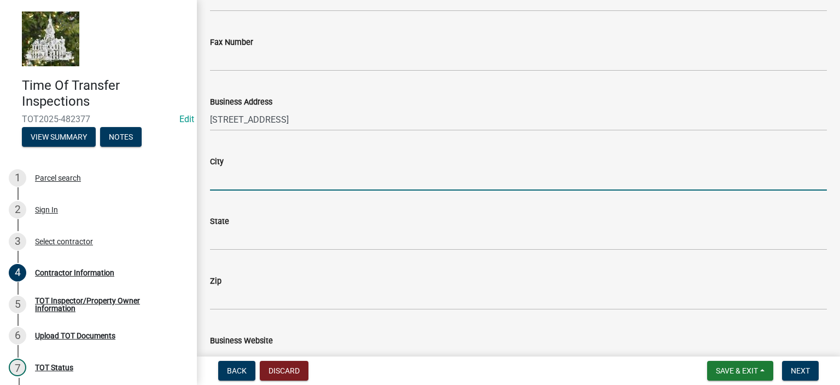
click at [386, 182] on input "City" at bounding box center [518, 179] width 617 height 22
type input "[PERSON_NAME]"
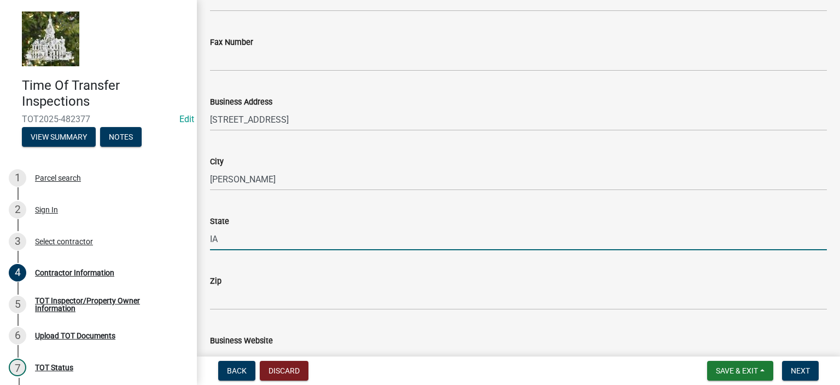
type input "IA"
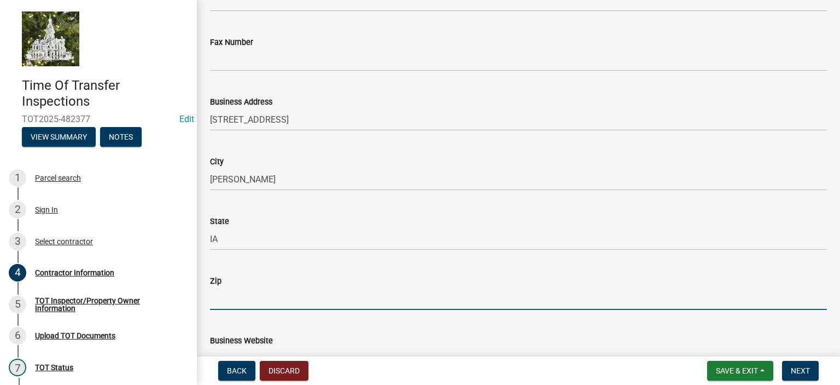
type input "4"
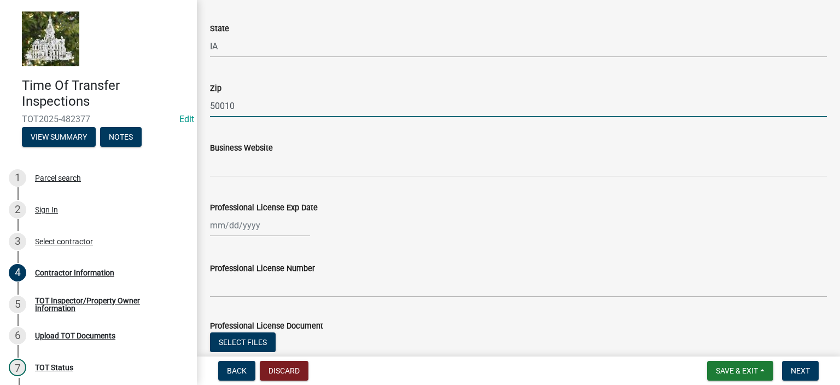
scroll to position [558, 0]
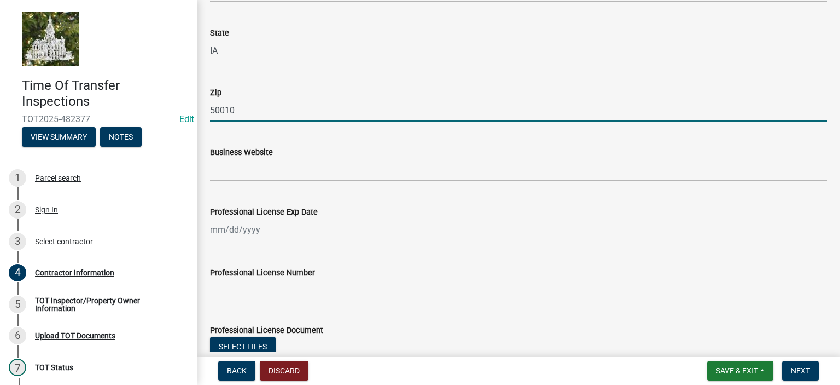
type input "50010"
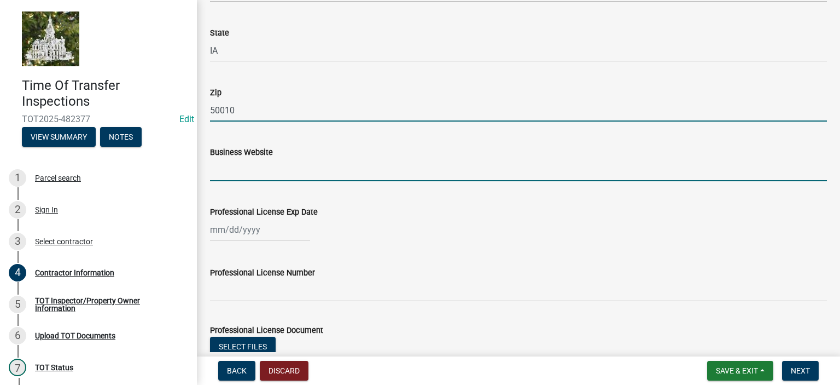
click at [247, 175] on input "Business Website" at bounding box center [518, 170] width 617 height 22
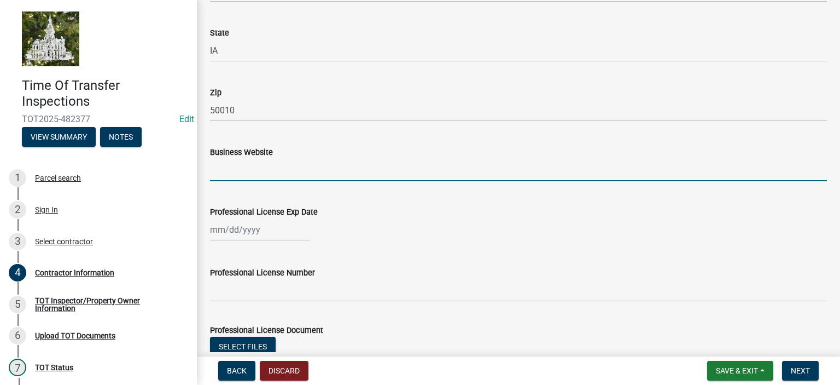
paste input "[URL][DOMAIN_NAME]"
type input "[URL][DOMAIN_NAME]"
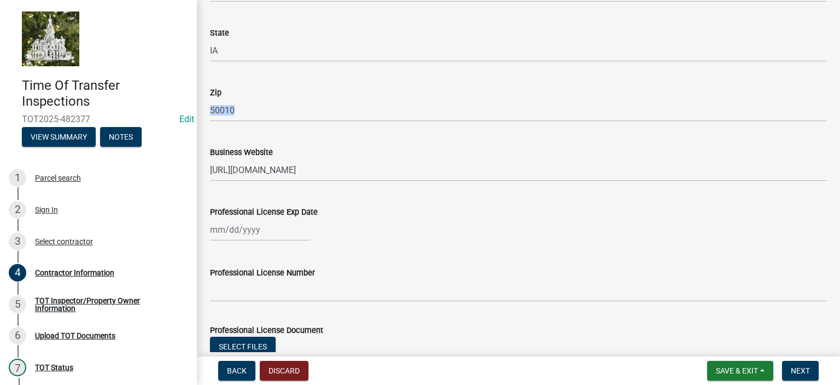
drag, startPoint x: 247, startPoint y: 175, endPoint x: 601, endPoint y: 166, distance: 354.1
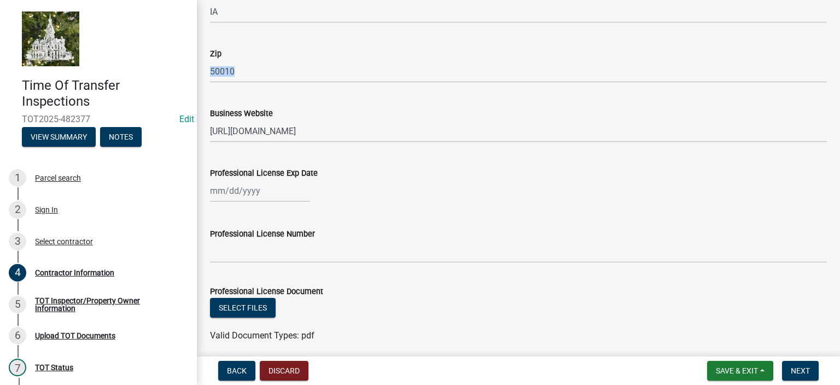
scroll to position [639, 0]
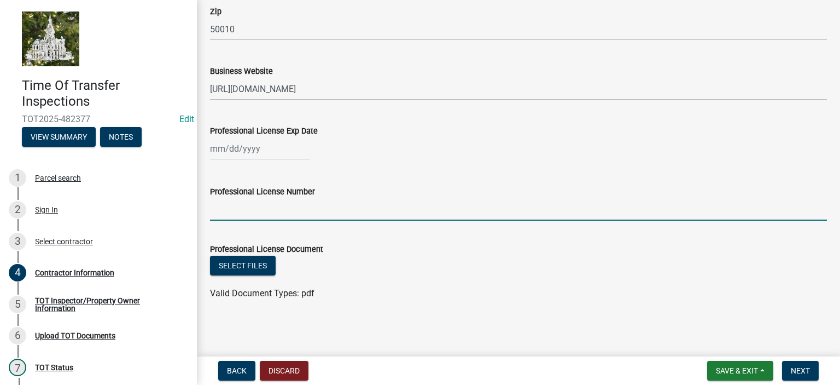
click at [285, 210] on input "Professional License Number" at bounding box center [518, 209] width 617 height 22
type input "11613"
click at [794, 369] on span "Next" at bounding box center [800, 370] width 19 height 9
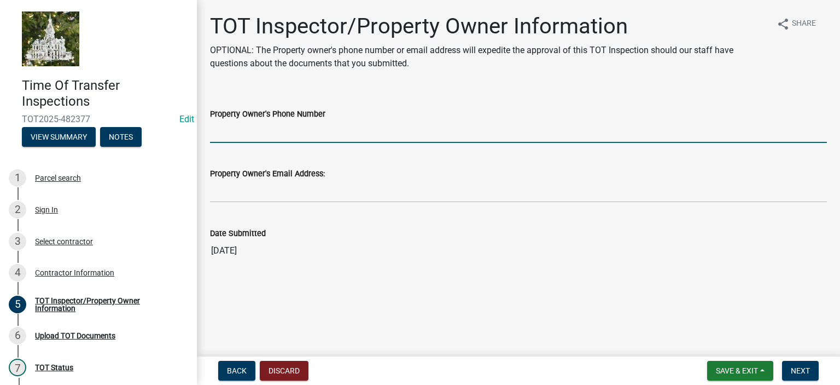
click at [333, 133] on input "Property Owner's Phone Number" at bounding box center [518, 131] width 617 height 22
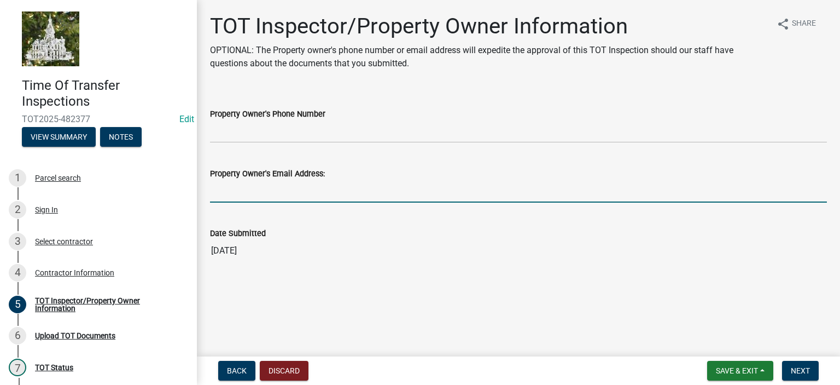
click at [241, 194] on input "Property Owner's Email Address:" at bounding box center [518, 191] width 617 height 22
click at [307, 190] on input "Property Owner's Email Address:" at bounding box center [518, 191] width 617 height 22
paste input "[EMAIL_ADDRESS][DOMAIN_NAME]"
type input "[EMAIL_ADDRESS][DOMAIN_NAME]"
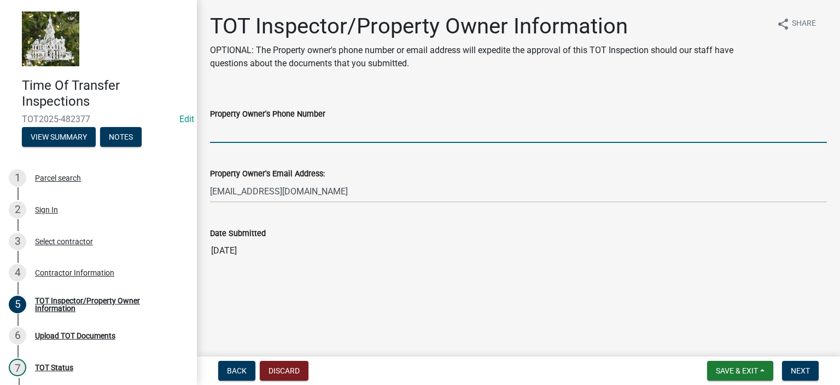
click at [250, 137] on input "Property Owner's Phone Number" at bounding box center [518, 131] width 617 height 22
paste input "[PHONE_NUMBER]"
type input "[PHONE_NUMBER]"
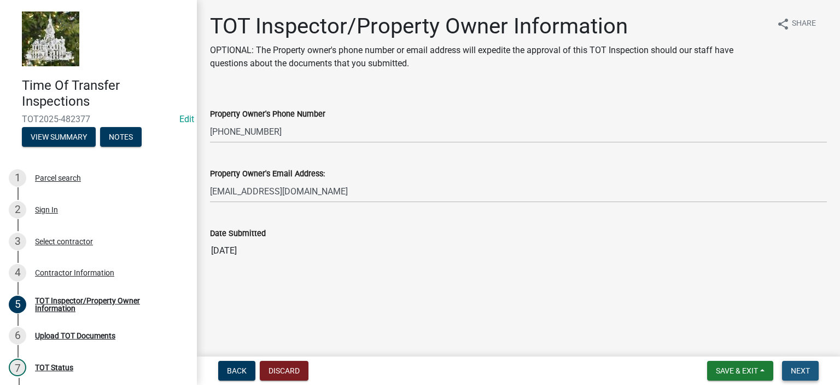
click at [791, 367] on span "Next" at bounding box center [800, 370] width 19 height 9
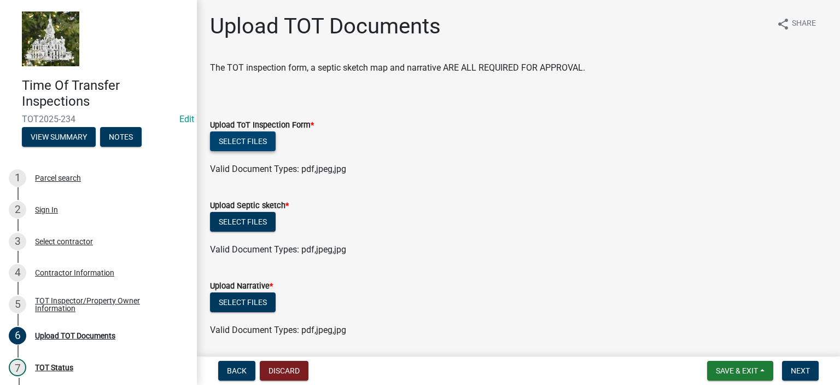
click at [247, 136] on button "Select files" at bounding box center [243, 141] width 66 height 20
click at [248, 144] on button "Select files" at bounding box center [243, 141] width 66 height 20
